Goal: Information Seeking & Learning: Learn about a topic

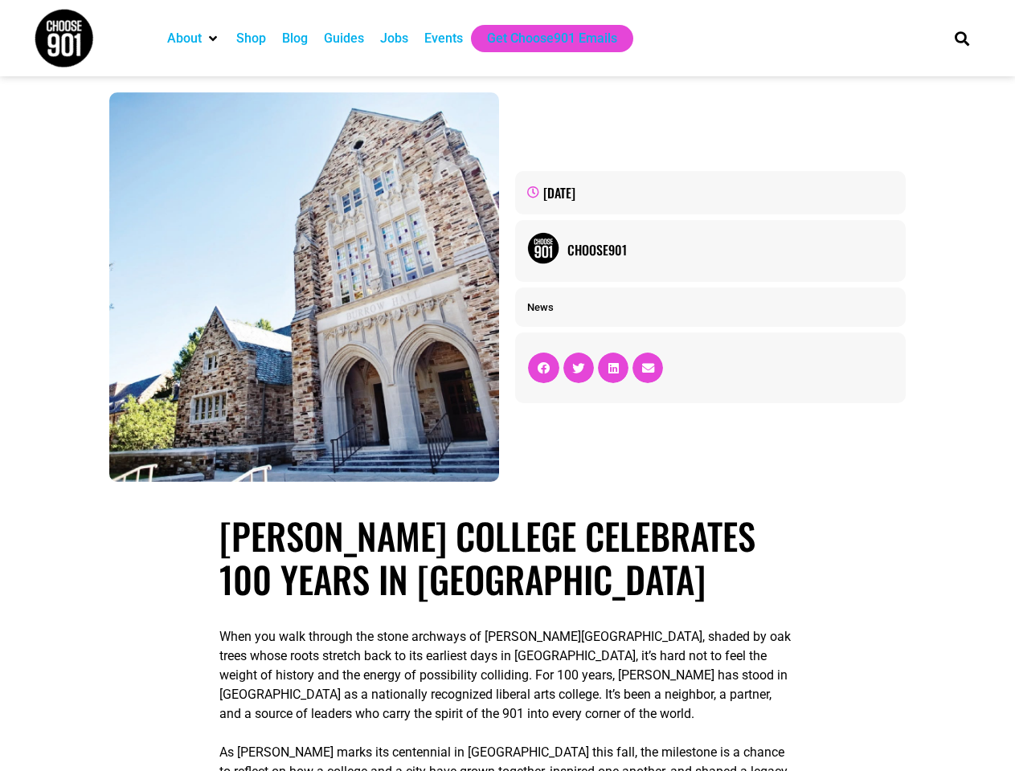
click at [507, 386] on div "September 9, 2025 Choose901 News" at bounding box center [710, 287] width 406 height 406
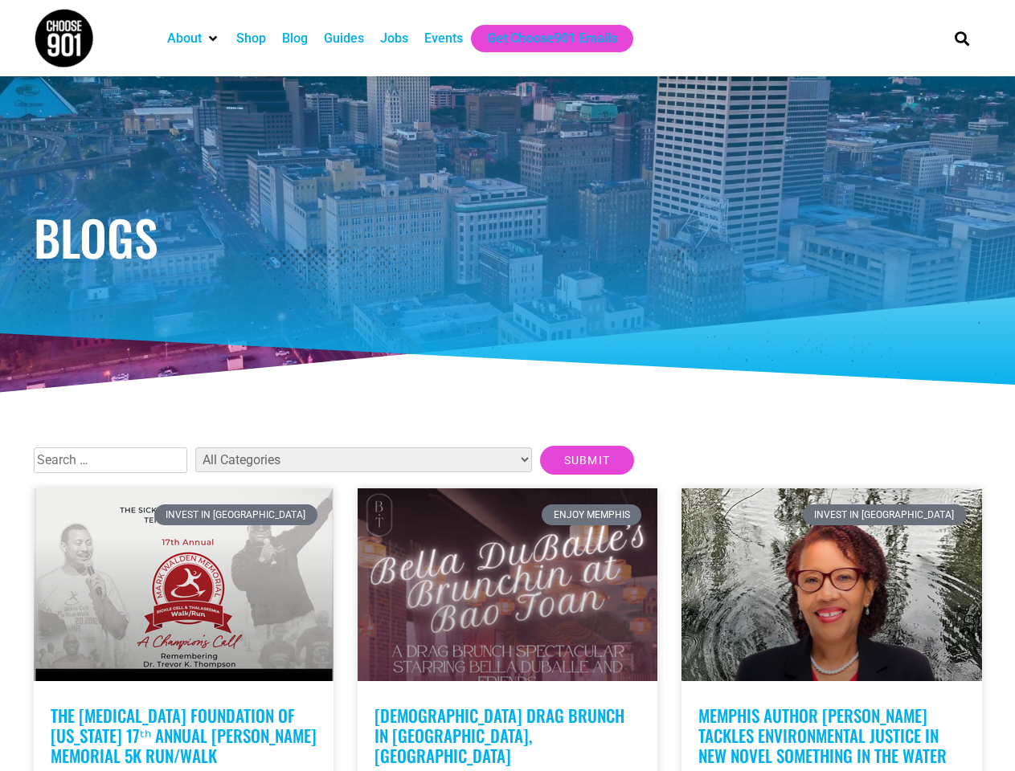
click at [507, 386] on div at bounding box center [508, 236] width 964 height 321
